Goal: Transaction & Acquisition: Purchase product/service

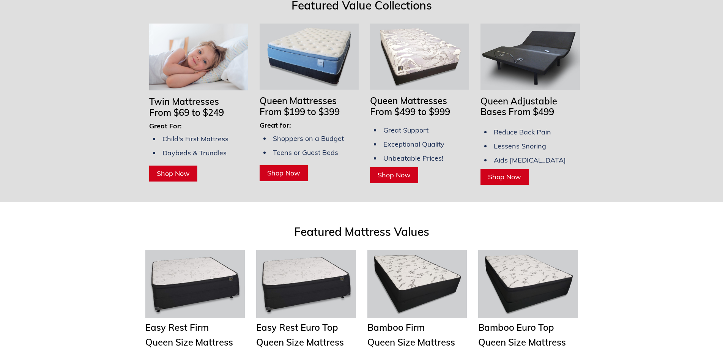
scroll to position [607, 0]
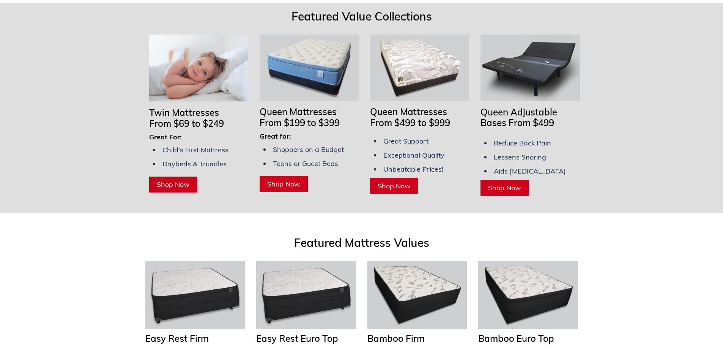
click at [505, 183] on span "Shop Now" at bounding box center [504, 187] width 33 height 9
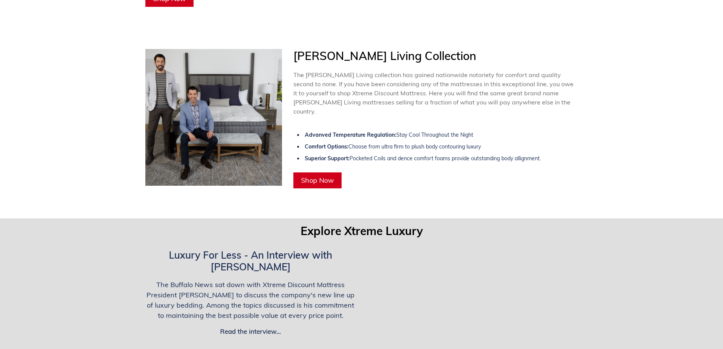
scroll to position [1481, 0]
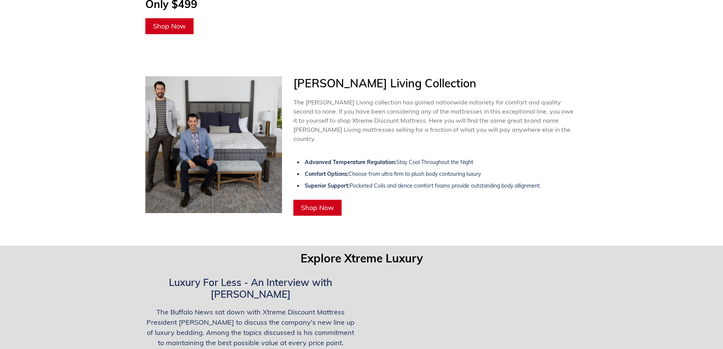
click at [314, 203] on span "Shop Now" at bounding box center [317, 207] width 33 height 9
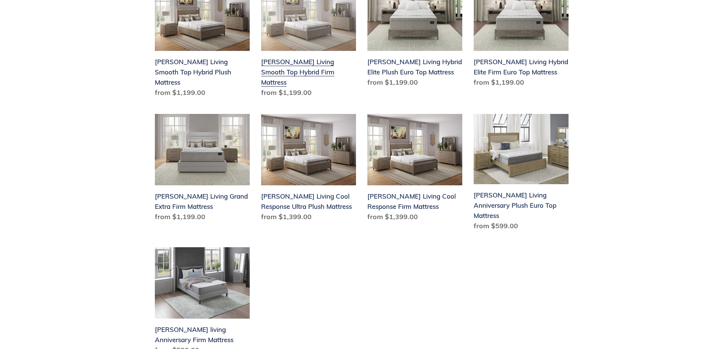
scroll to position [304, 0]
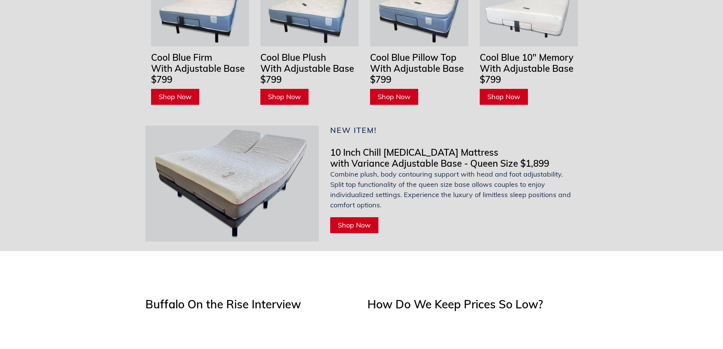
scroll to position [2468, 0]
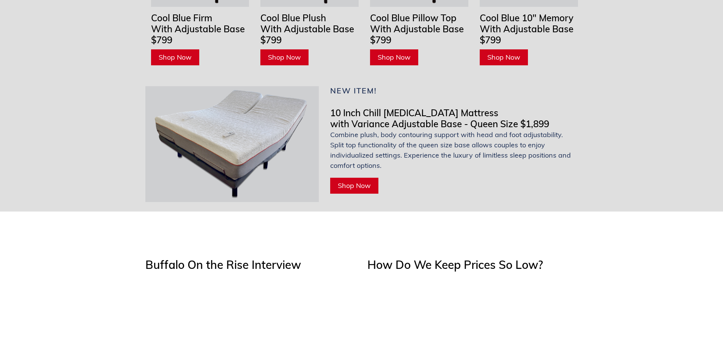
click at [241, 105] on img at bounding box center [232, 144] width 174 height 116
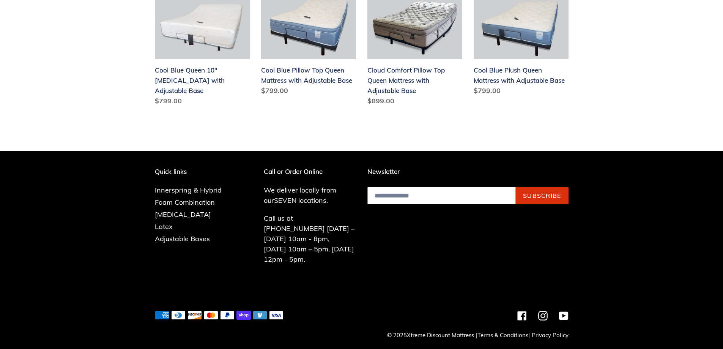
scroll to position [1319, 0]
